Goal: Transaction & Acquisition: Purchase product/service

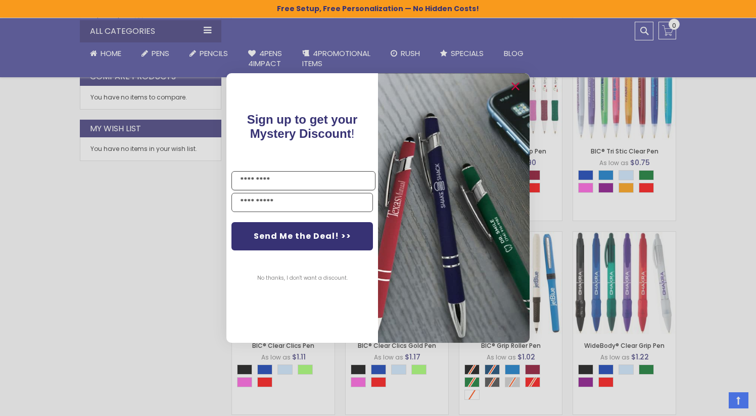
scroll to position [484, 0]
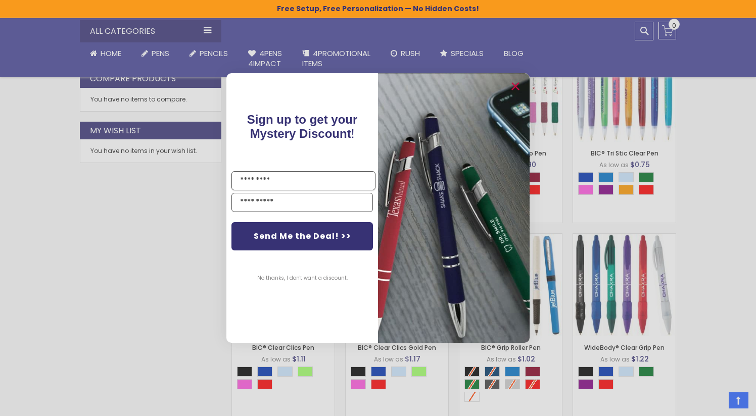
drag, startPoint x: 758, startPoint y: 65, endPoint x: 711, endPoint y: 186, distance: 130.2
click at [516, 86] on icon "Close dialog" at bounding box center [515, 87] width 7 height 7
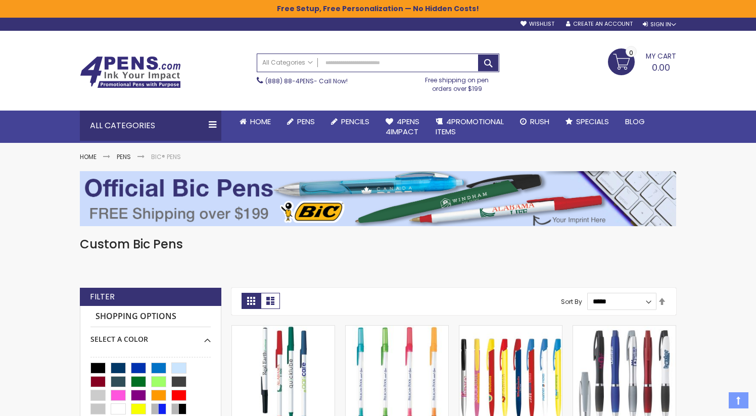
scroll to position [0, 0]
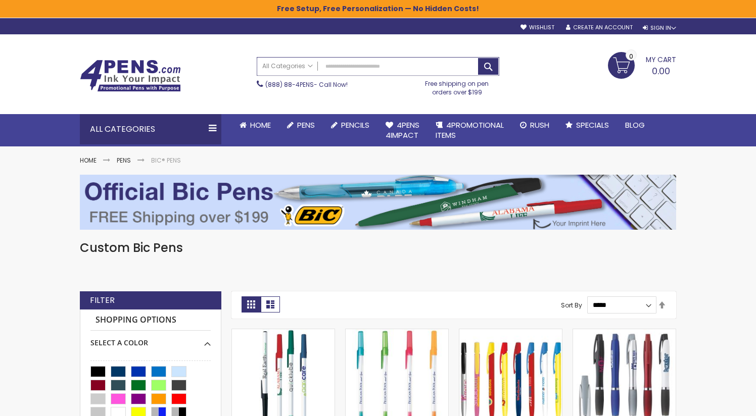
click at [346, 67] on input "Search" at bounding box center [377, 67] width 241 height 18
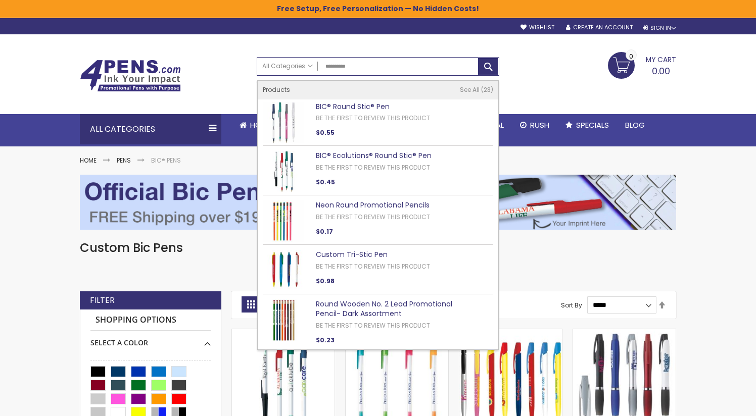
click at [330, 108] on link "BIC® Round Stic® Pen" at bounding box center [353, 107] width 74 height 10
type input "**********"
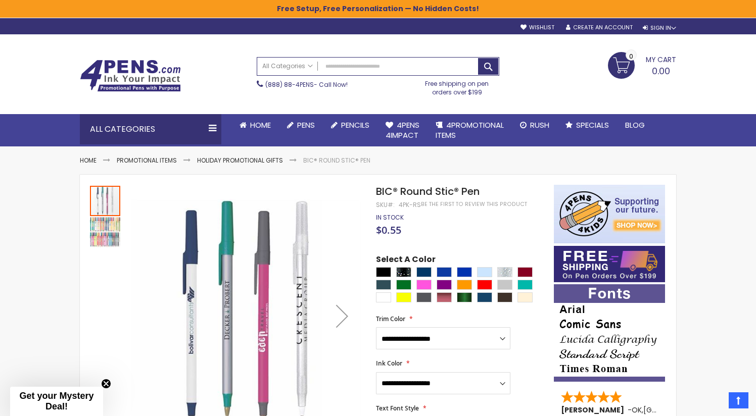
drag, startPoint x: 759, startPoint y: 97, endPoint x: 664, endPoint y: 70, distance: 99.4
click at [712, 83] on html "The store will not work correctly when cookies are disabled. Free Setup, Free P…" at bounding box center [378, 208] width 756 height 416
